Goal: Task Accomplishment & Management: Manage account settings

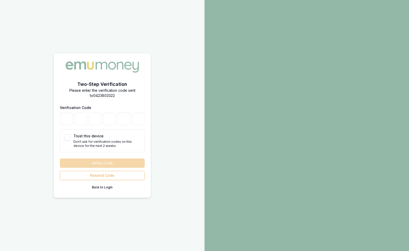
click at [69, 137] on button "Trust this device" at bounding box center [67, 137] width 6 height 6
checkbox input "true"
click at [64, 118] on input "number" at bounding box center [66, 118] width 12 height 12
type input "4"
type input "5"
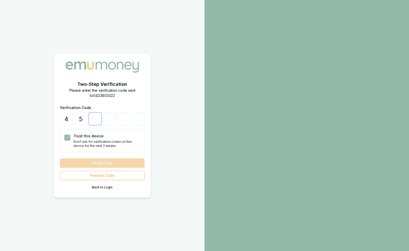
type input "5"
type input "3"
type input "0"
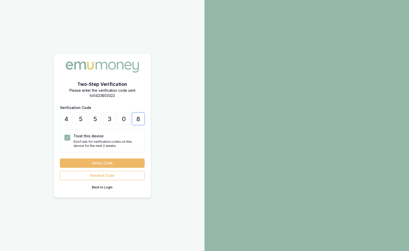
type input "8"
click at [100, 162] on button "Verify Code" at bounding box center [102, 162] width 85 height 9
